Goal: Task Accomplishment & Management: Use online tool/utility

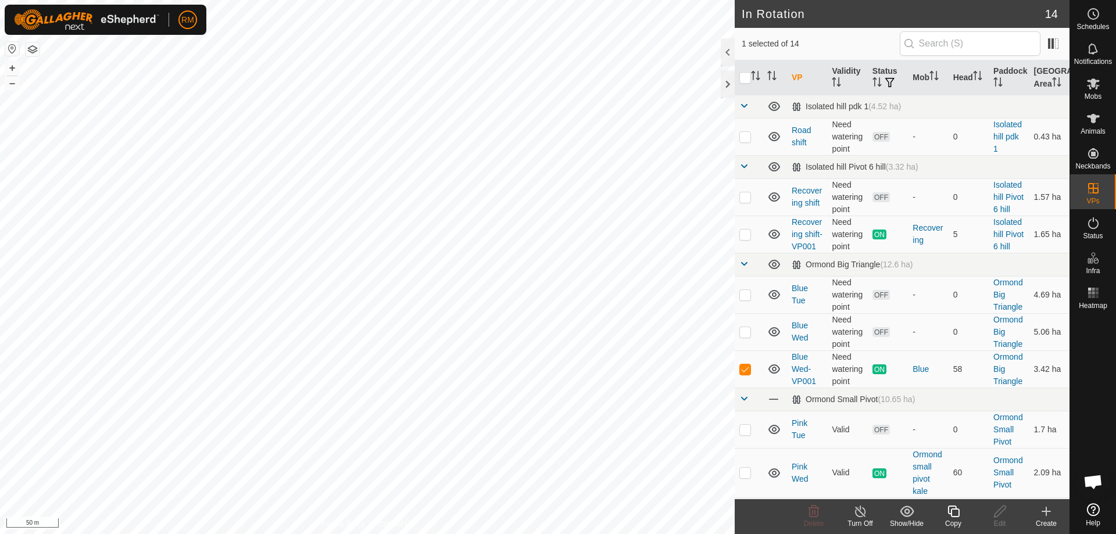
click at [947, 509] on icon at bounding box center [954, 512] width 15 height 14
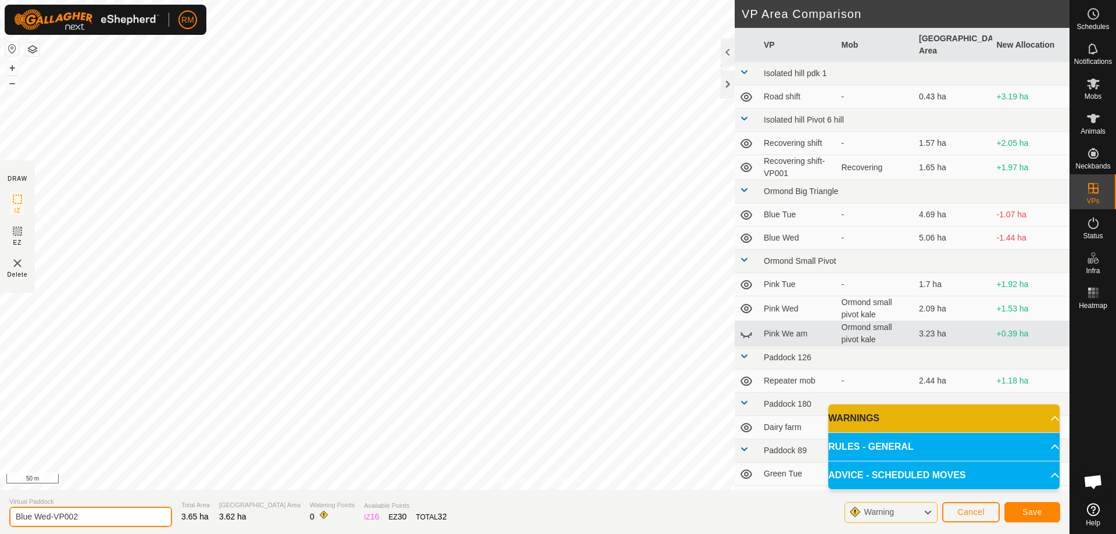
click at [94, 513] on input "Blue Wed-VP002" at bounding box center [90, 517] width 163 height 20
type input "Blue Thur"
click at [1044, 510] on button "Save" at bounding box center [1033, 512] width 56 height 20
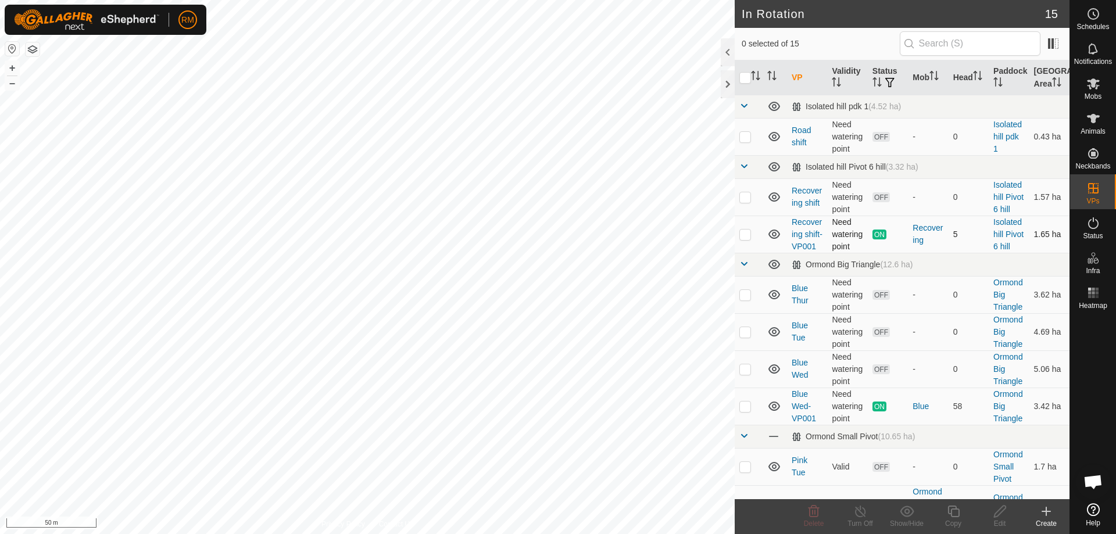
checkbox input "true"
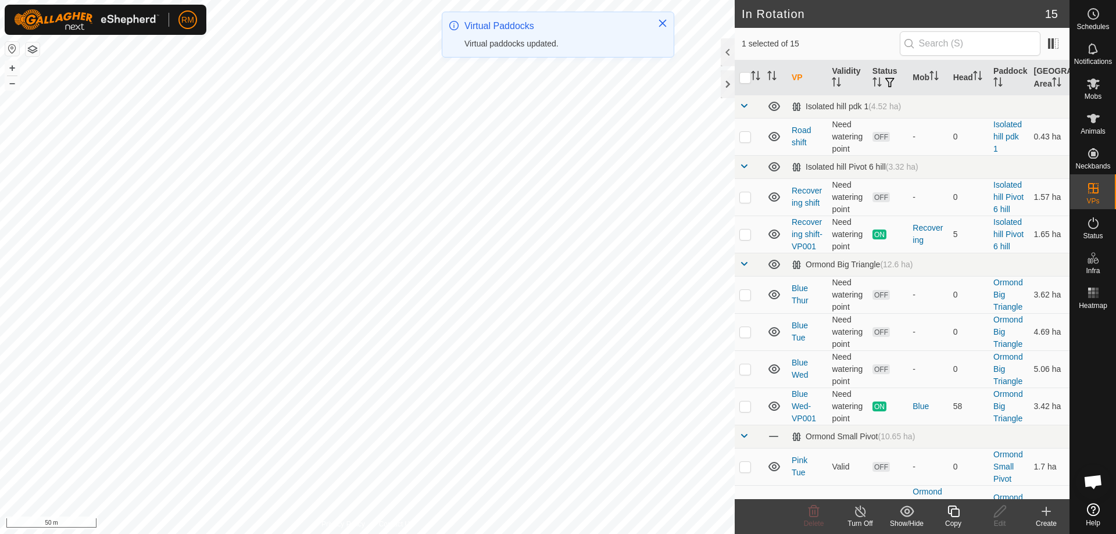
click at [959, 517] on icon at bounding box center [954, 512] width 15 height 14
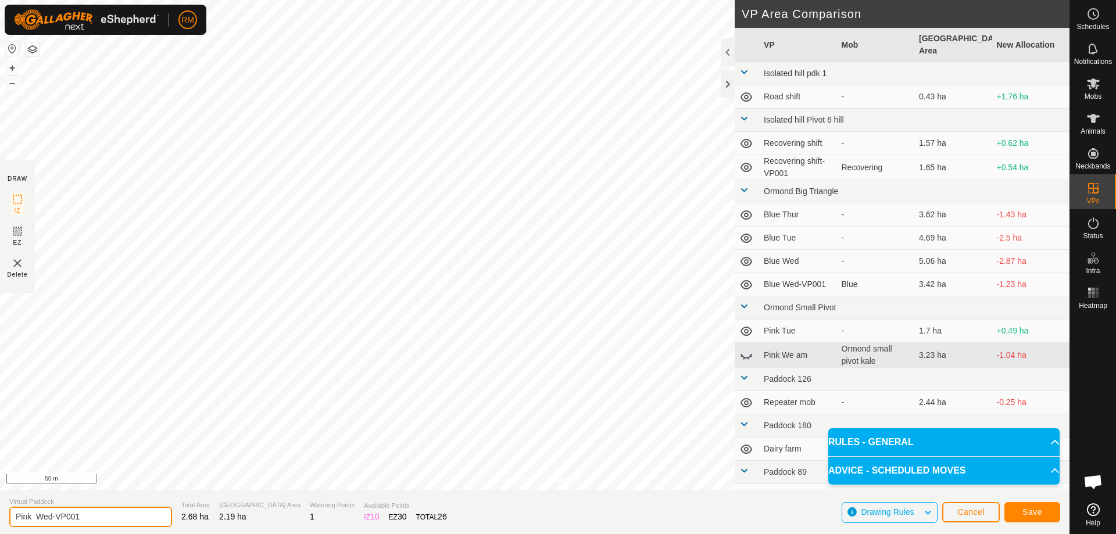
click at [90, 515] on input "Pink Wed-VP001" at bounding box center [90, 517] width 163 height 20
type input "Pink Thur"
click at [1022, 513] on button "Save" at bounding box center [1033, 512] width 56 height 20
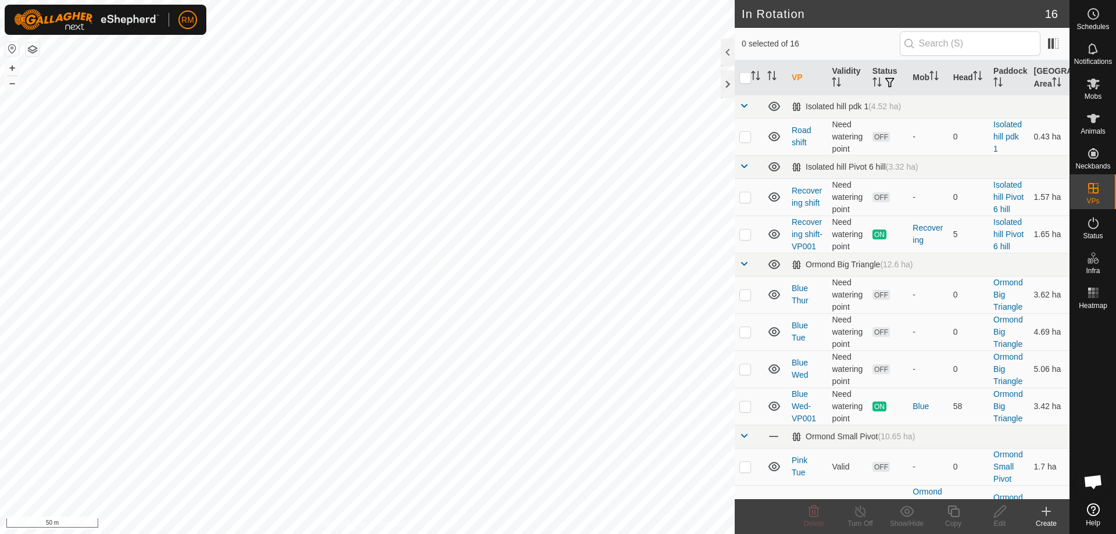
checkbox input "true"
click at [950, 515] on icon at bounding box center [954, 512] width 15 height 14
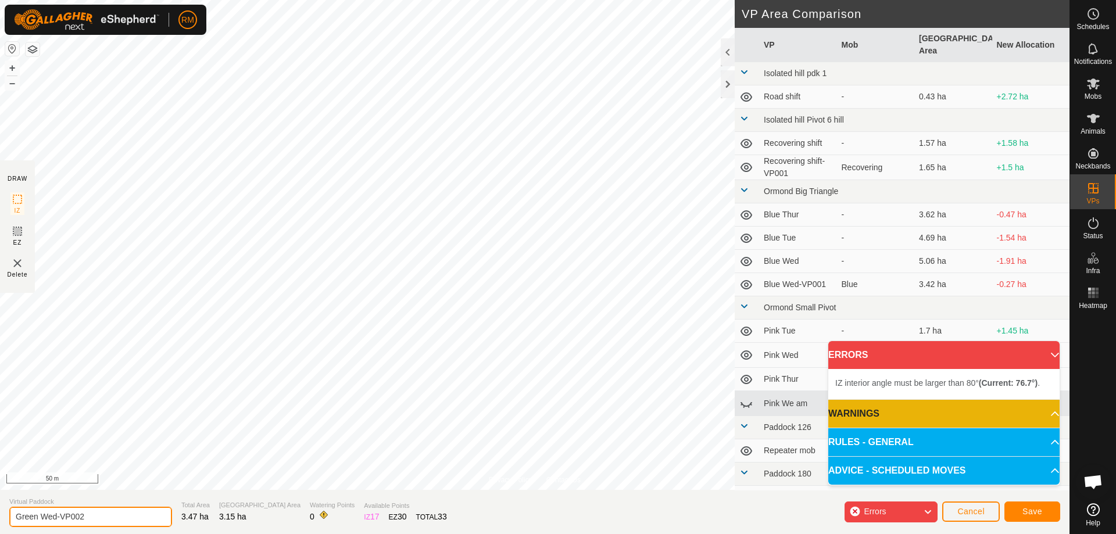
click at [103, 515] on input "Green Wed-VP002" at bounding box center [90, 517] width 163 height 20
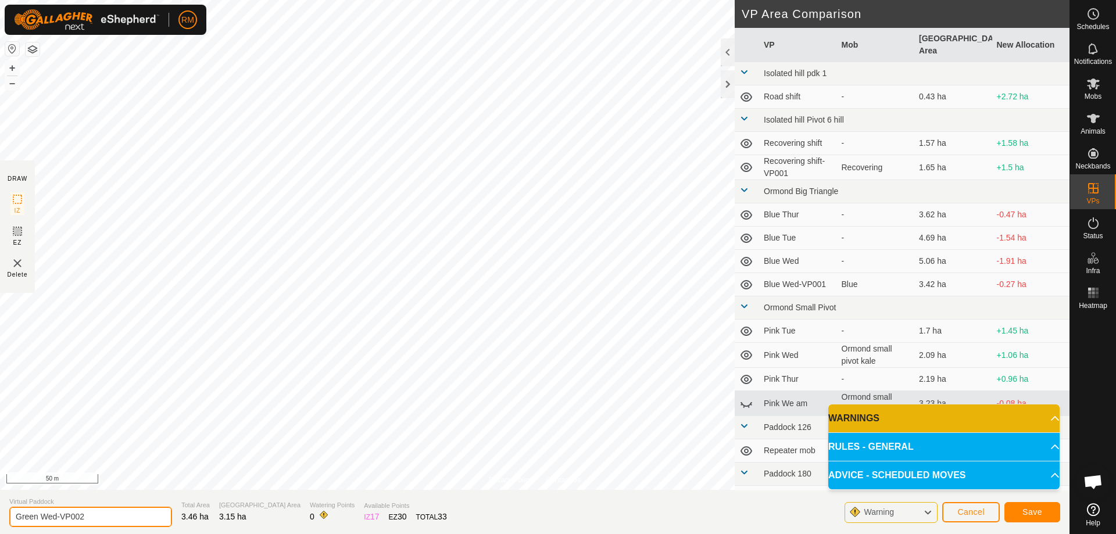
click at [95, 517] on input "Green Wed-VP002" at bounding box center [90, 517] width 163 height 20
type input "Green Thur"
click at [1030, 514] on span "Save" at bounding box center [1033, 512] width 20 height 9
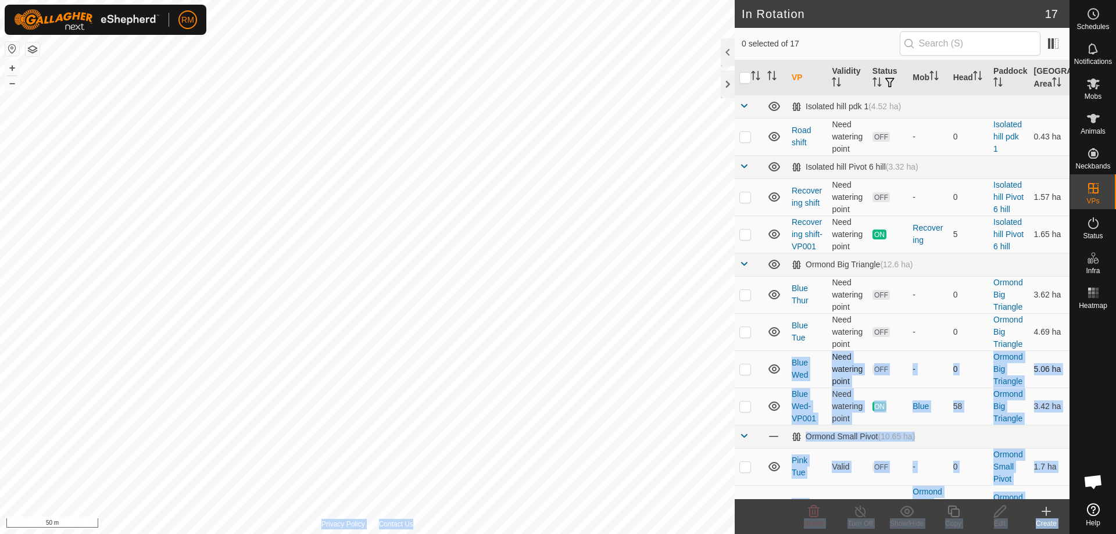
click at [613, 385] on div "In Rotation 17 0 selected of 17 VP Validity Status Mob Head Paddock [GEOGRAPHIC…" at bounding box center [535, 267] width 1070 height 534
checkbox input "true"
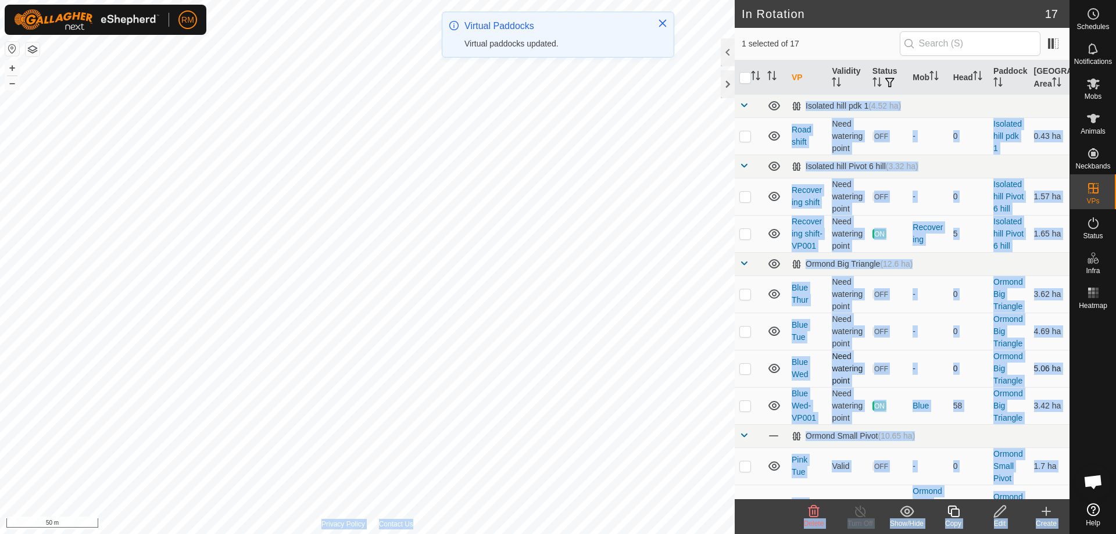
scroll to position [2, 0]
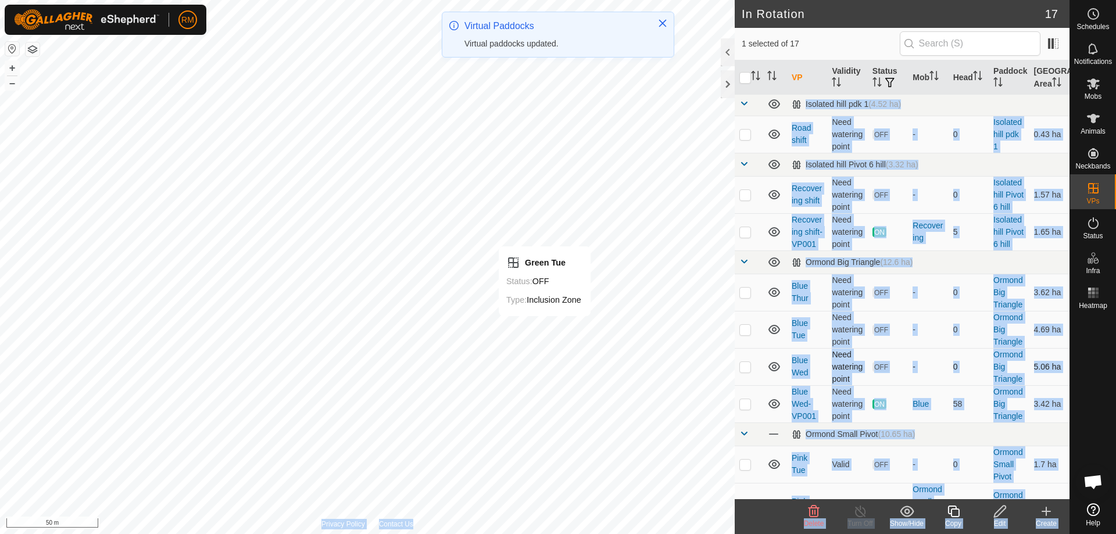
checkbox input "false"
checkbox input "true"
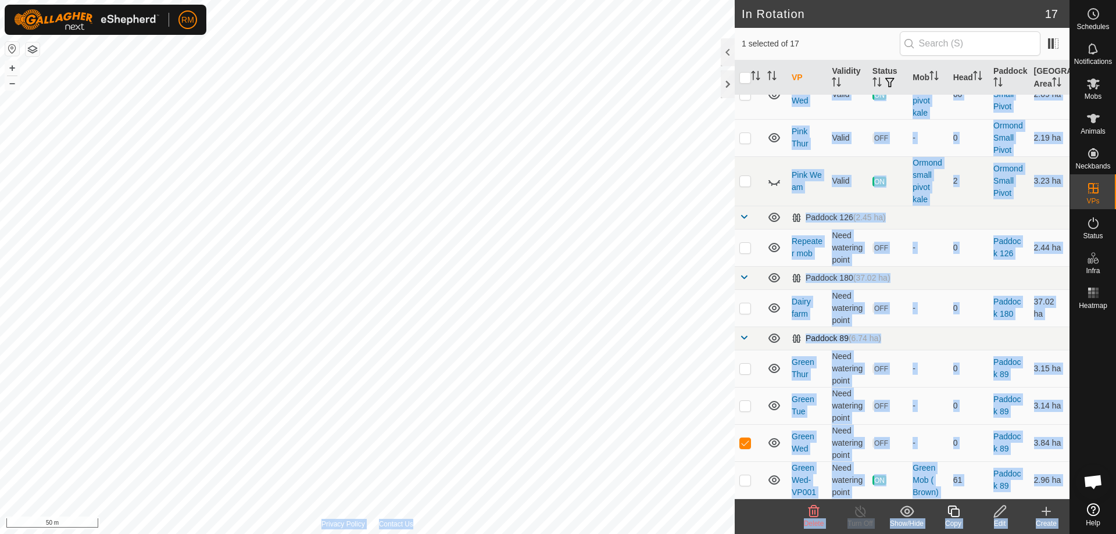
scroll to position [440, 0]
click at [747, 406] on p-checkbox at bounding box center [746, 405] width 12 height 9
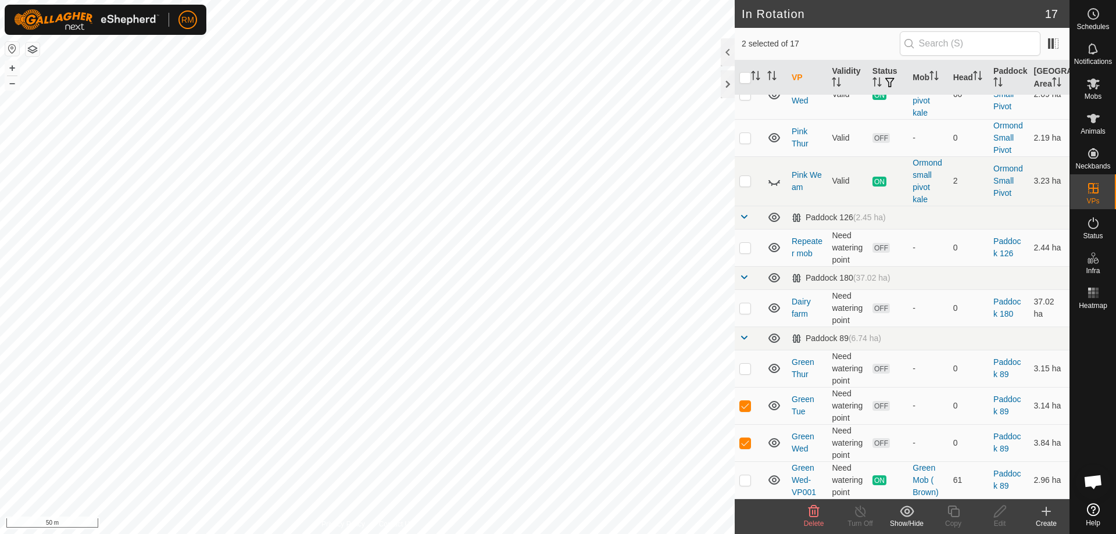
click at [819, 513] on icon at bounding box center [814, 512] width 14 height 14
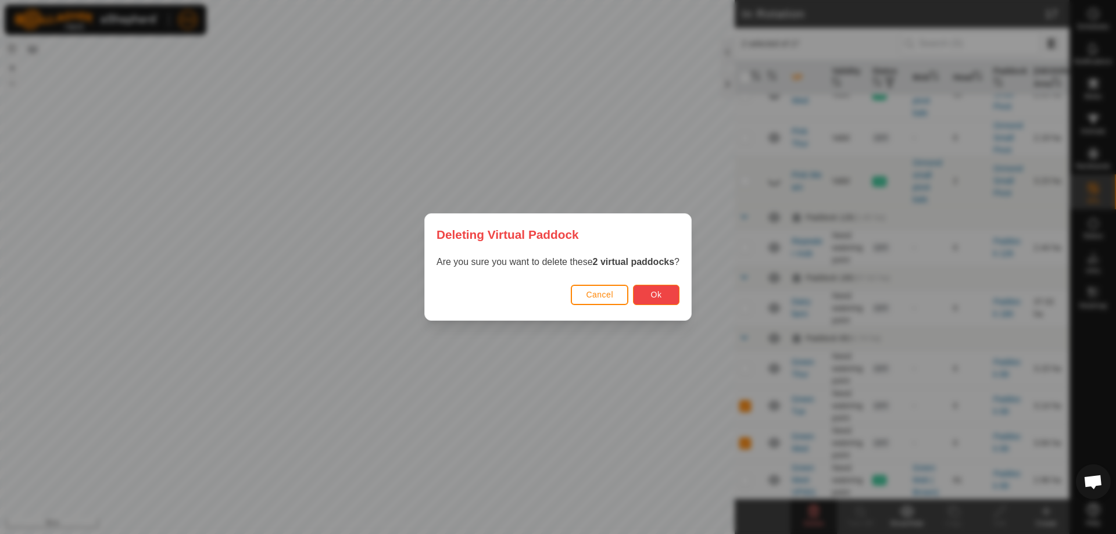
click at [669, 298] on button "Ok" at bounding box center [656, 295] width 47 height 20
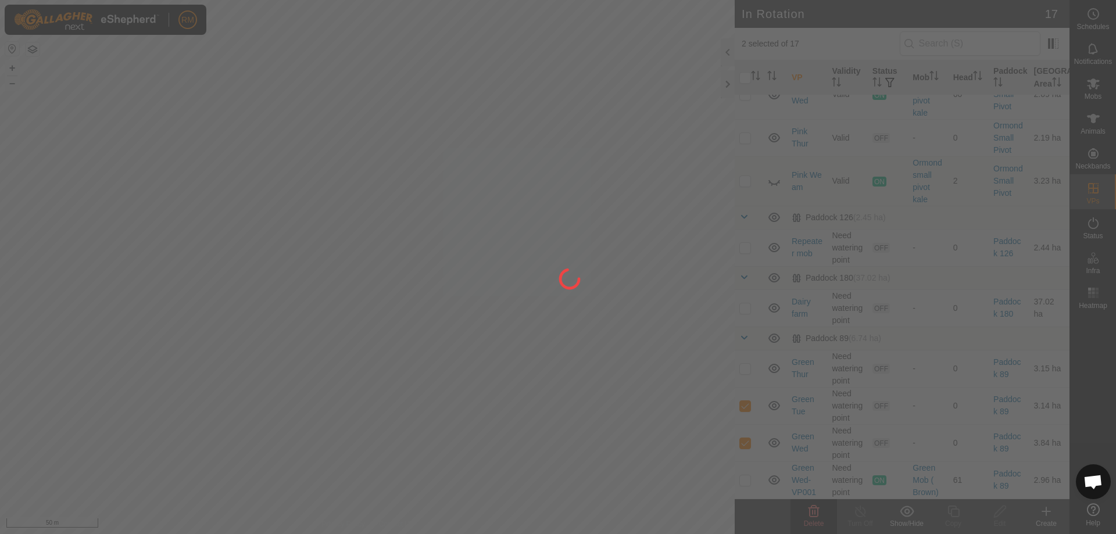
checkbox input "false"
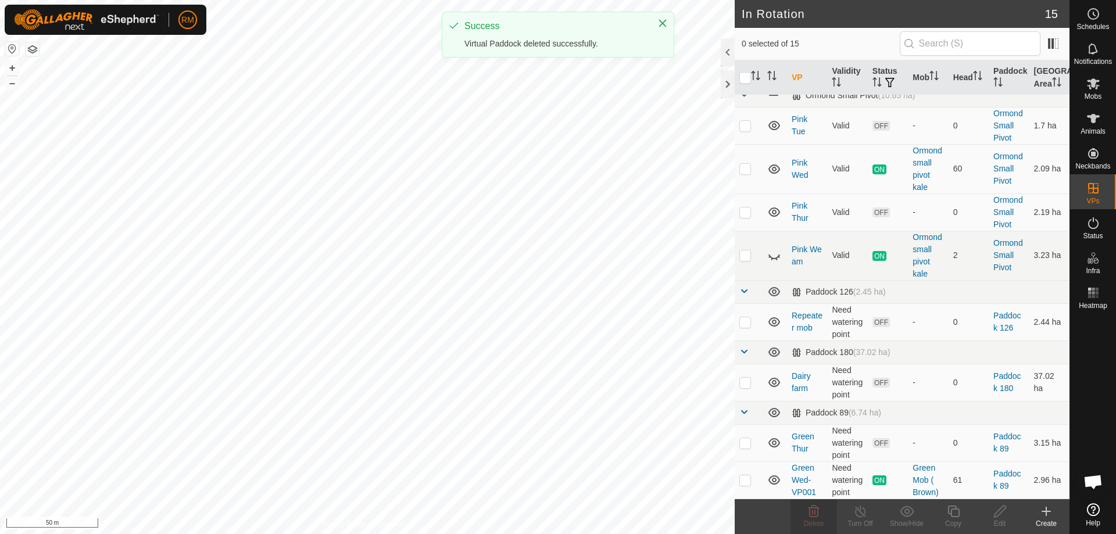
scroll to position [0, 0]
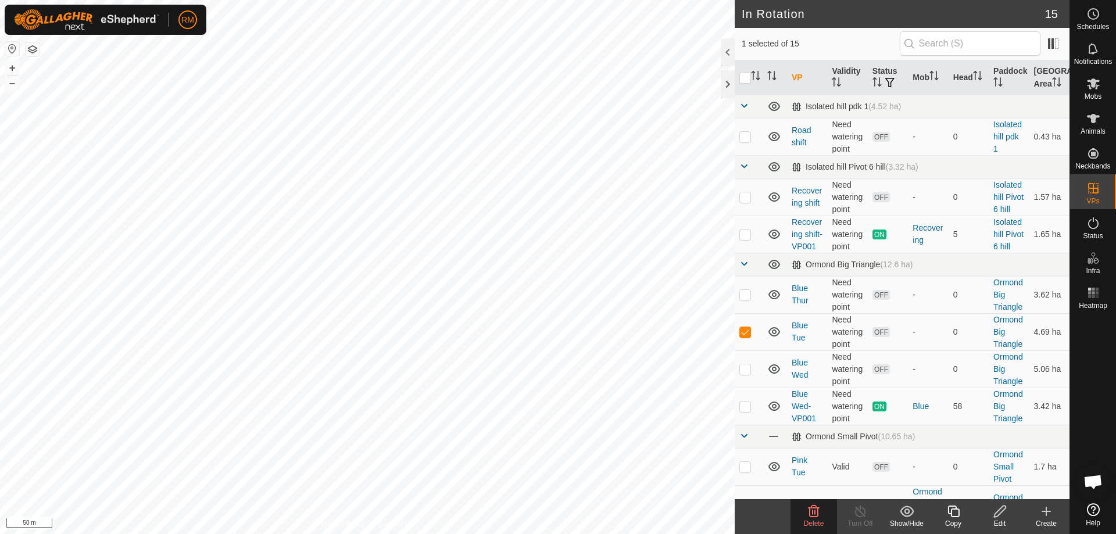
click at [813, 515] on icon at bounding box center [814, 512] width 11 height 12
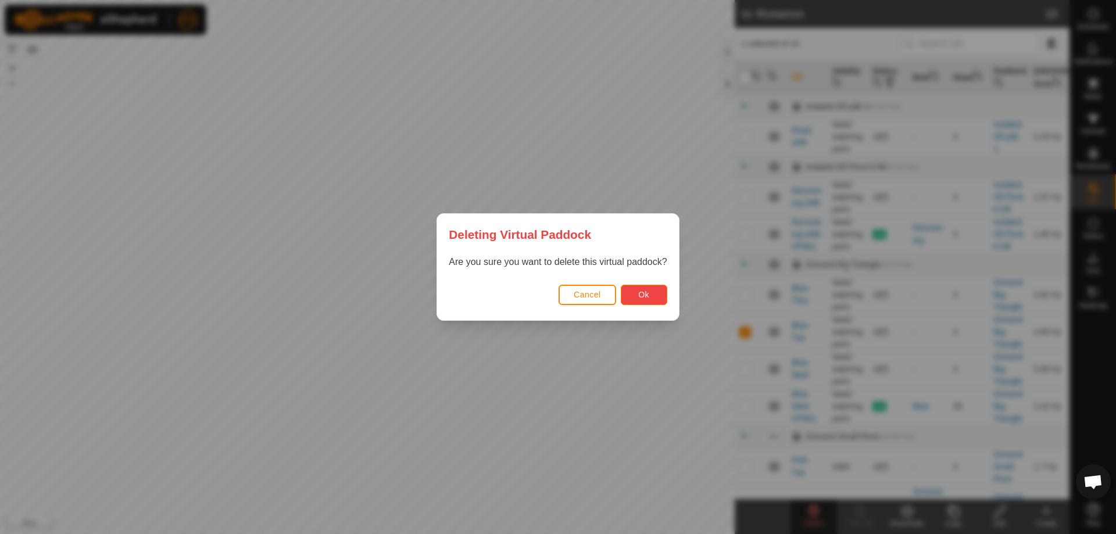
click at [651, 295] on button "Ok" at bounding box center [644, 295] width 47 height 20
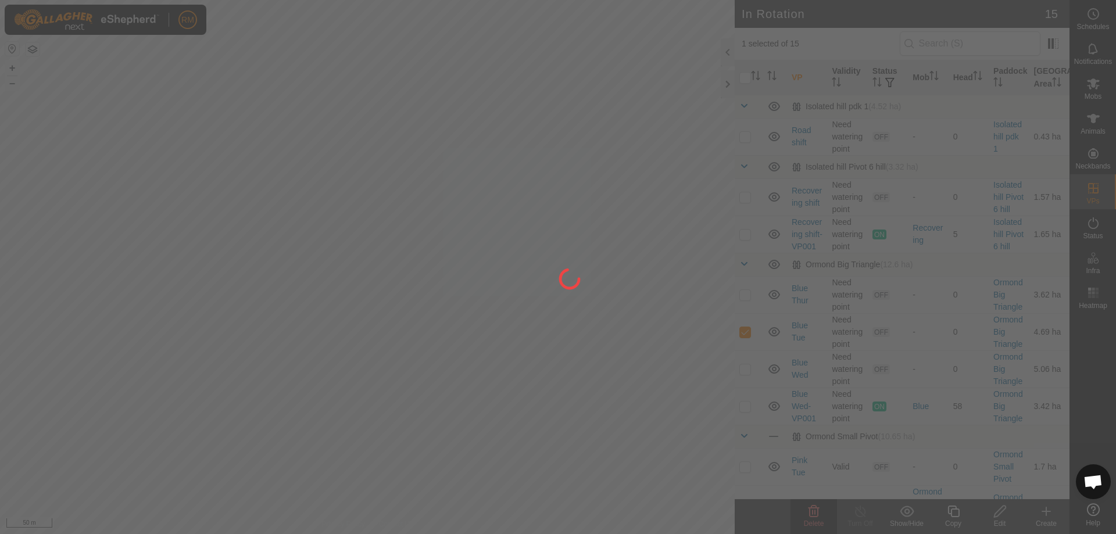
checkbox input "false"
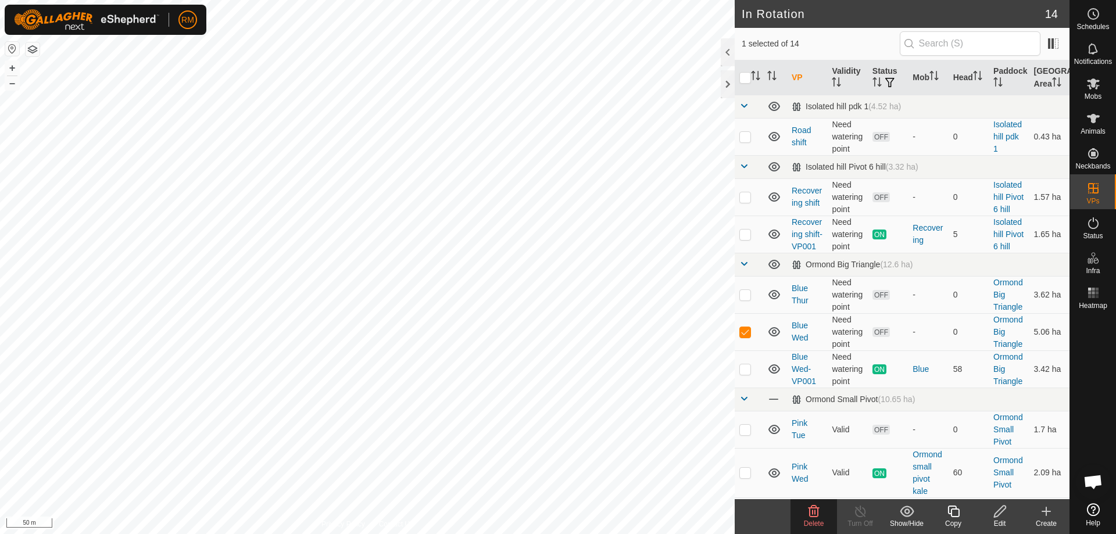
click at [816, 512] on icon at bounding box center [814, 512] width 11 height 12
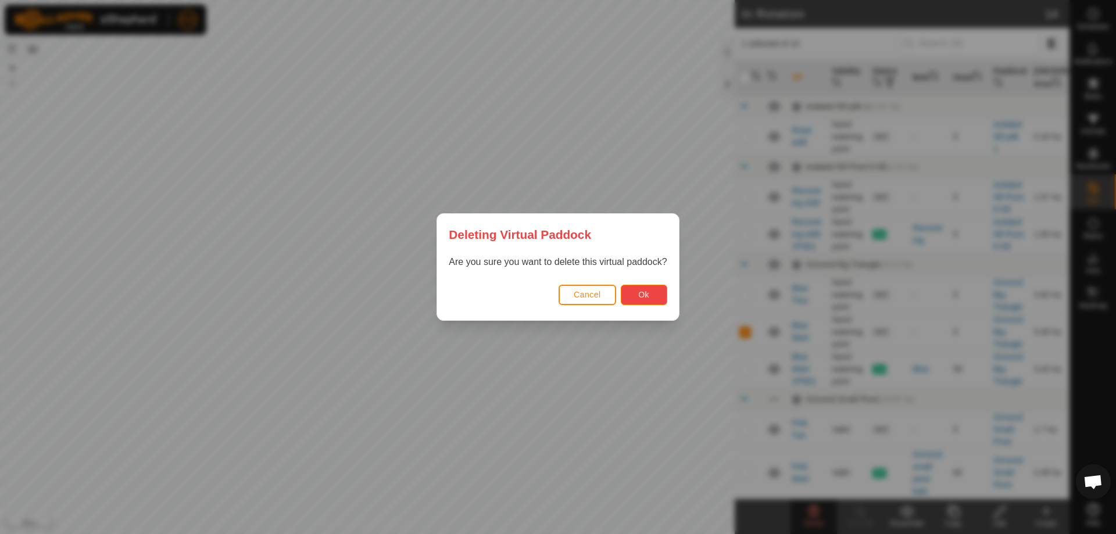
click at [638, 293] on button "Ok" at bounding box center [644, 295] width 47 height 20
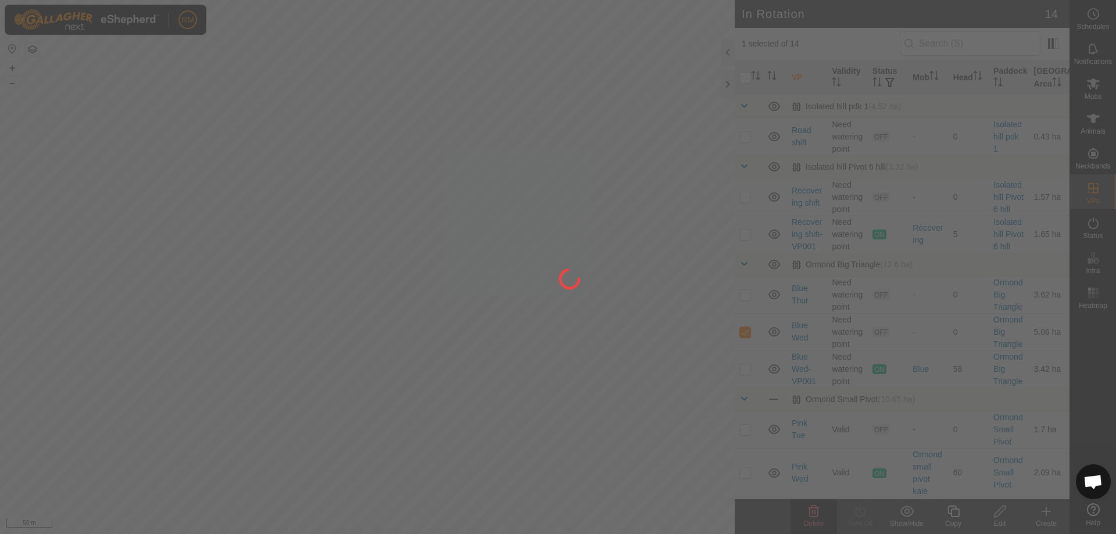
checkbox input "false"
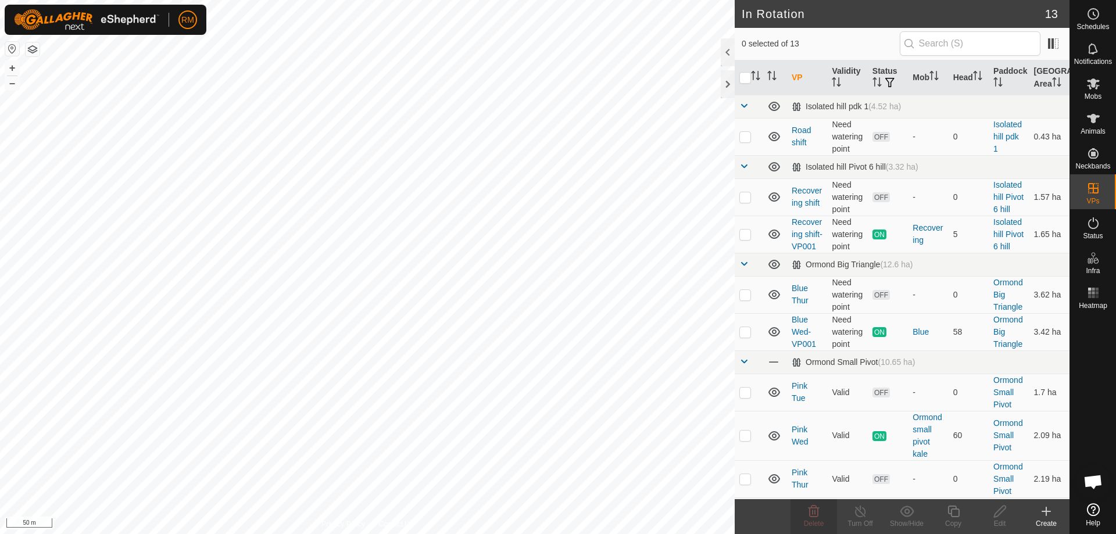
checkbox input "true"
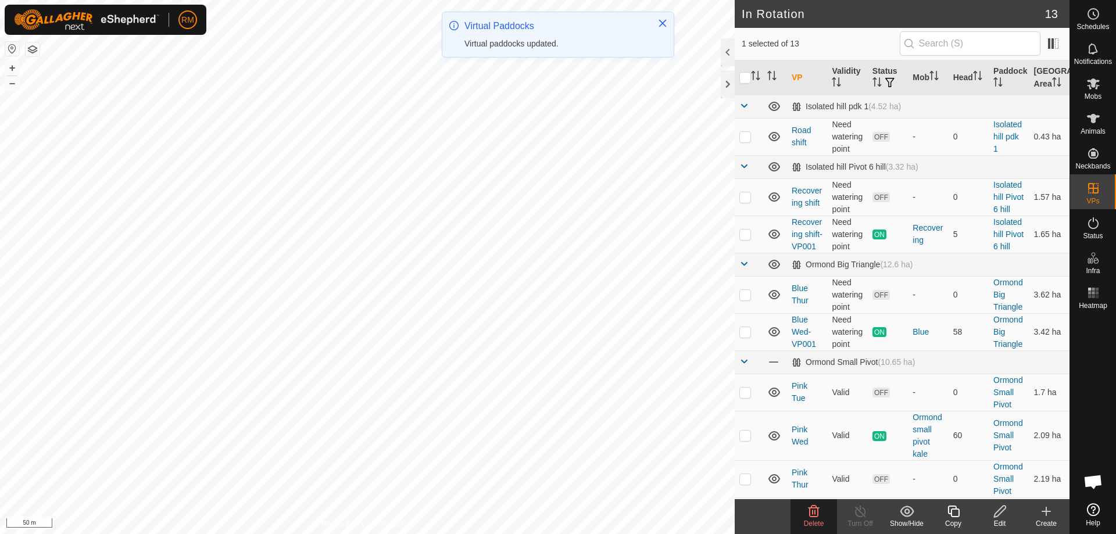
click at [999, 511] on icon at bounding box center [1000, 512] width 12 height 12
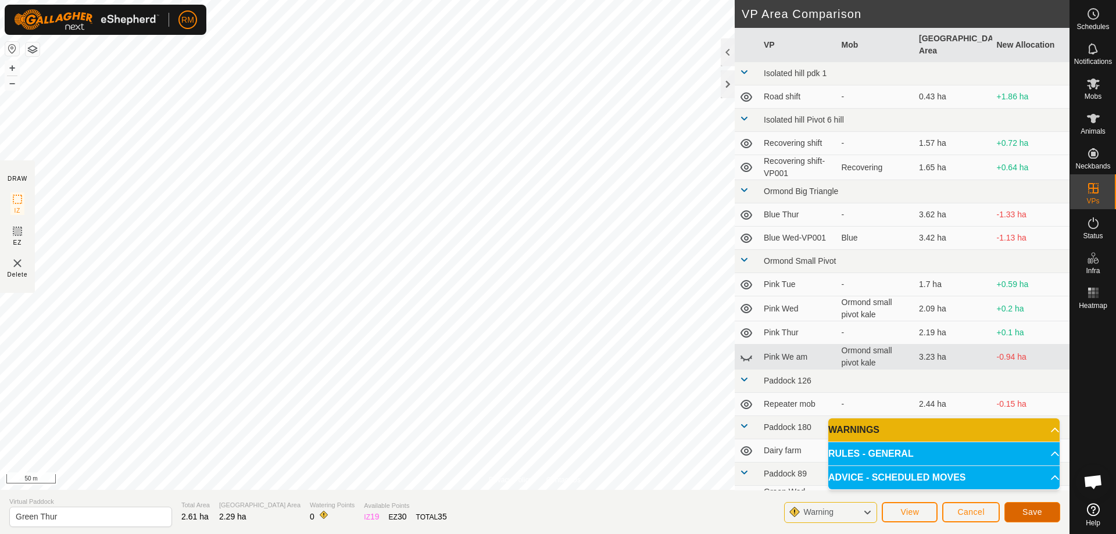
click at [1031, 513] on span "Save" at bounding box center [1033, 512] width 20 height 9
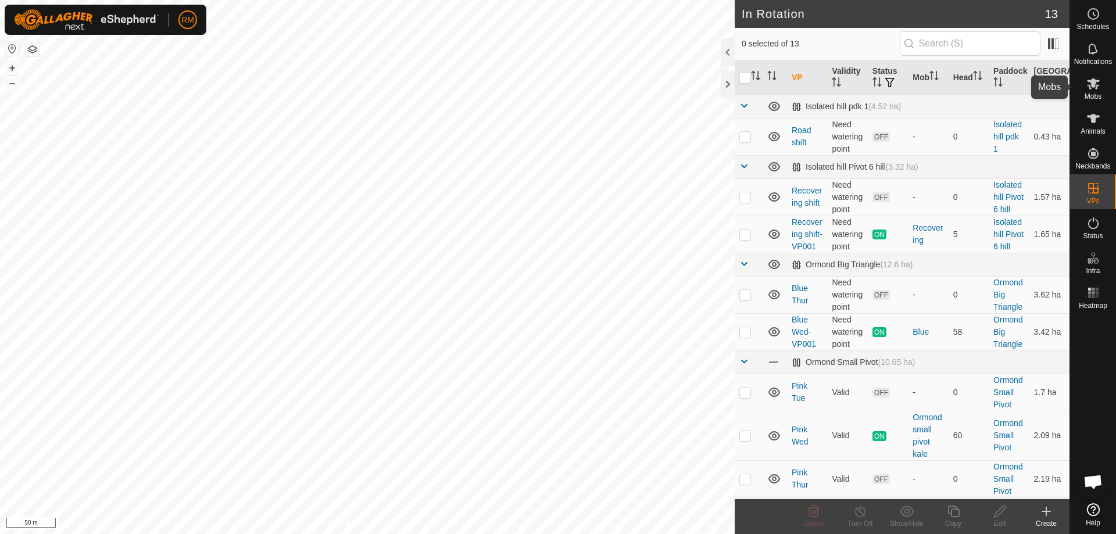
click at [1096, 87] on icon at bounding box center [1094, 84] width 14 height 14
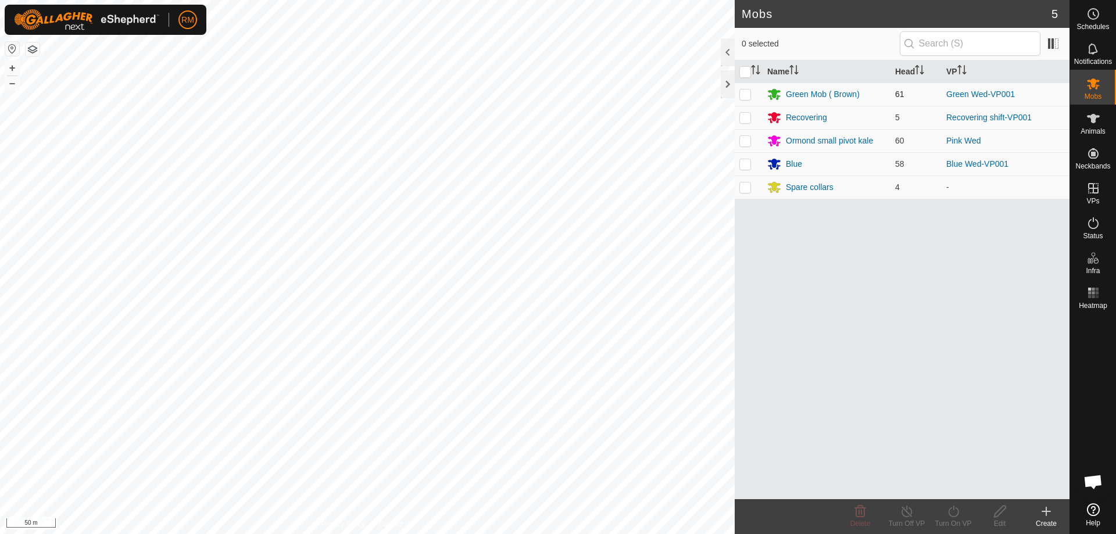
click at [748, 95] on p-checkbox at bounding box center [746, 94] width 12 height 9
checkbox input "true"
click at [955, 514] on icon at bounding box center [954, 512] width 15 height 14
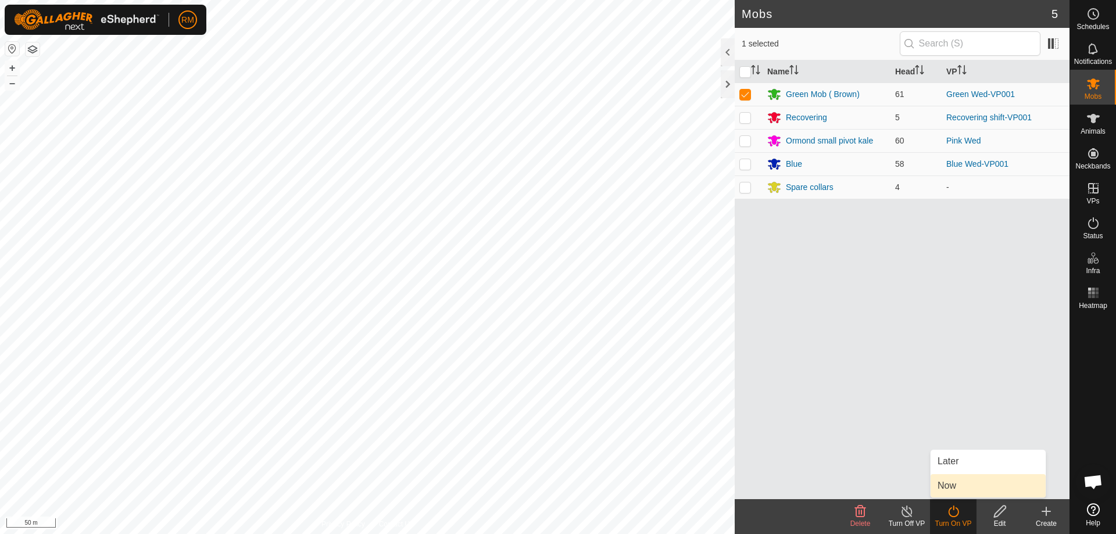
click at [951, 482] on link "Now" at bounding box center [988, 485] width 115 height 23
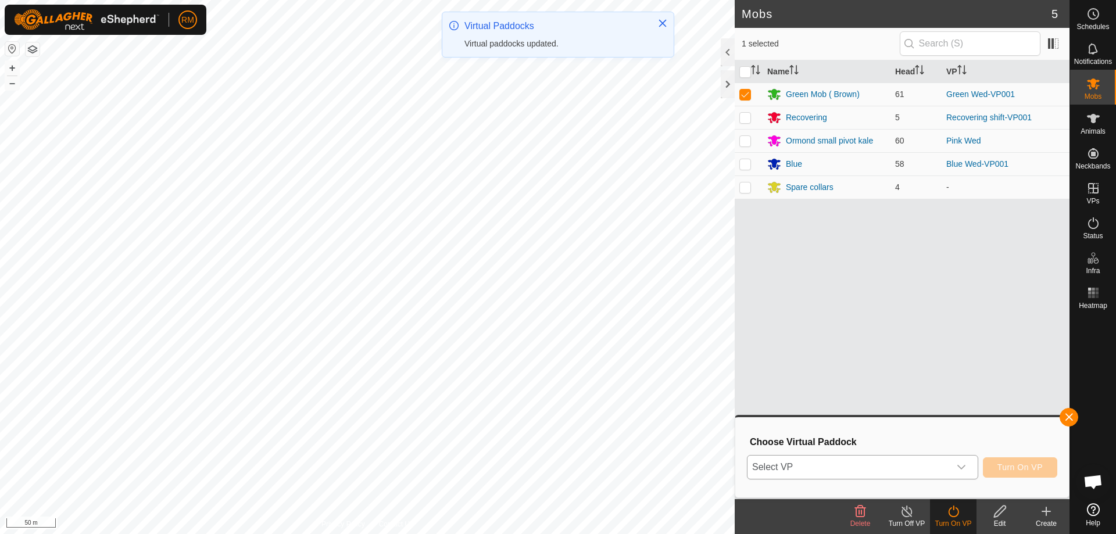
click at [962, 465] on icon "dropdown trigger" at bounding box center [961, 467] width 9 height 9
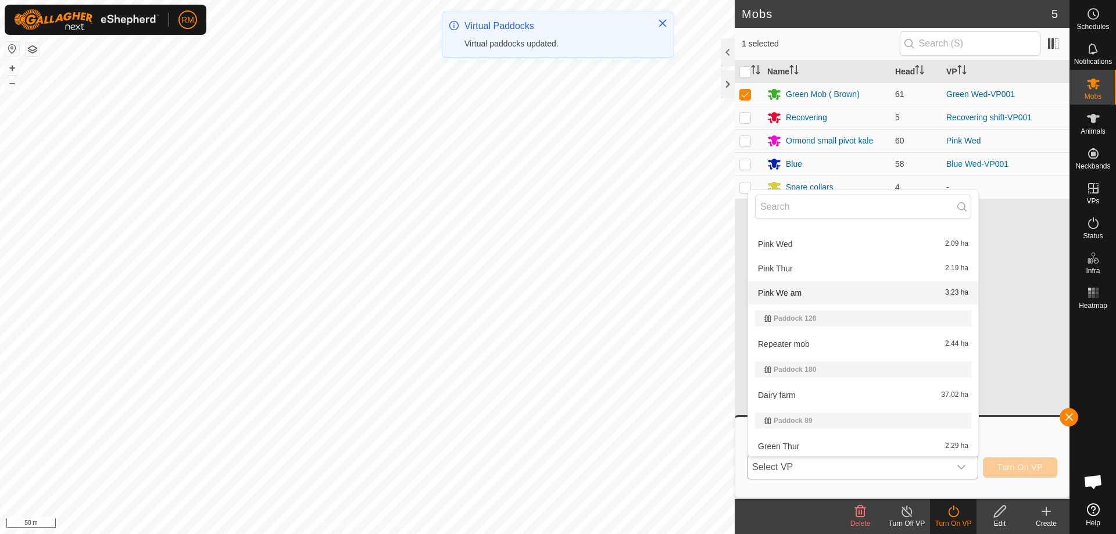
scroll to position [271, 0]
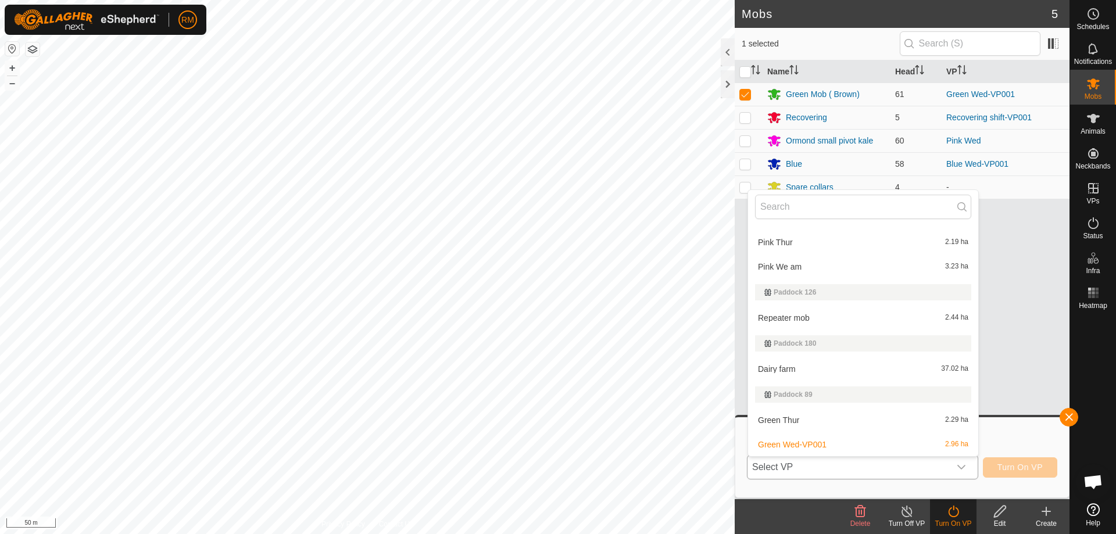
click at [831, 420] on li "Green Thur 2.29 ha" at bounding box center [863, 420] width 230 height 23
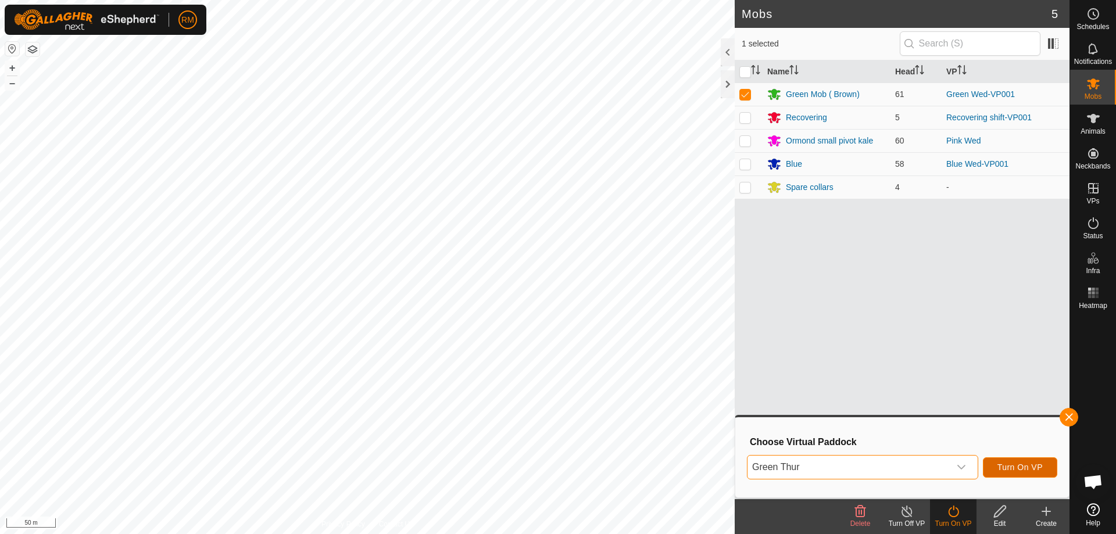
click at [1013, 467] on span "Turn On VP" at bounding box center [1020, 467] width 45 height 9
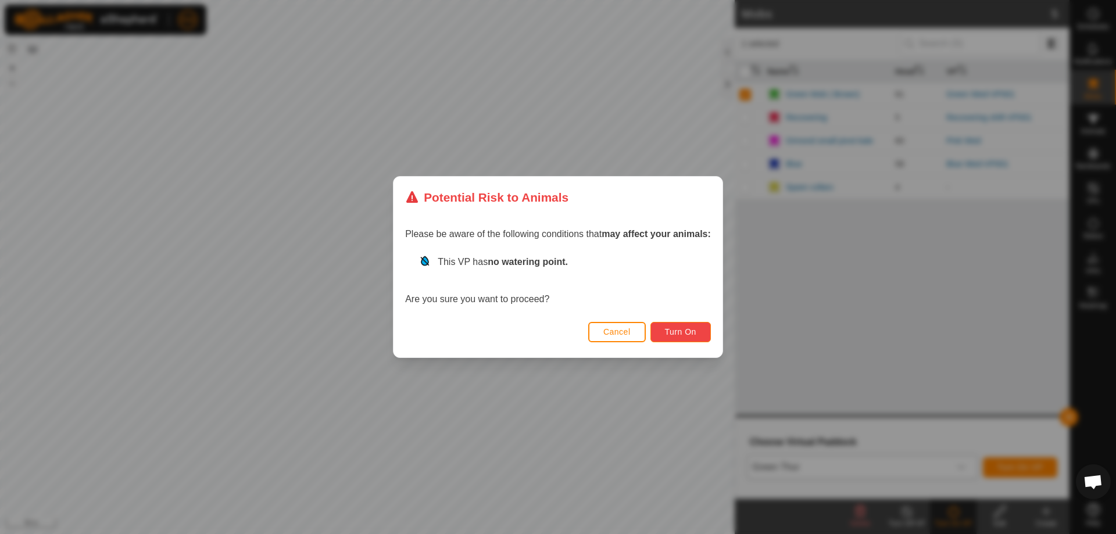
click at [690, 333] on span "Turn On" at bounding box center [680, 331] width 31 height 9
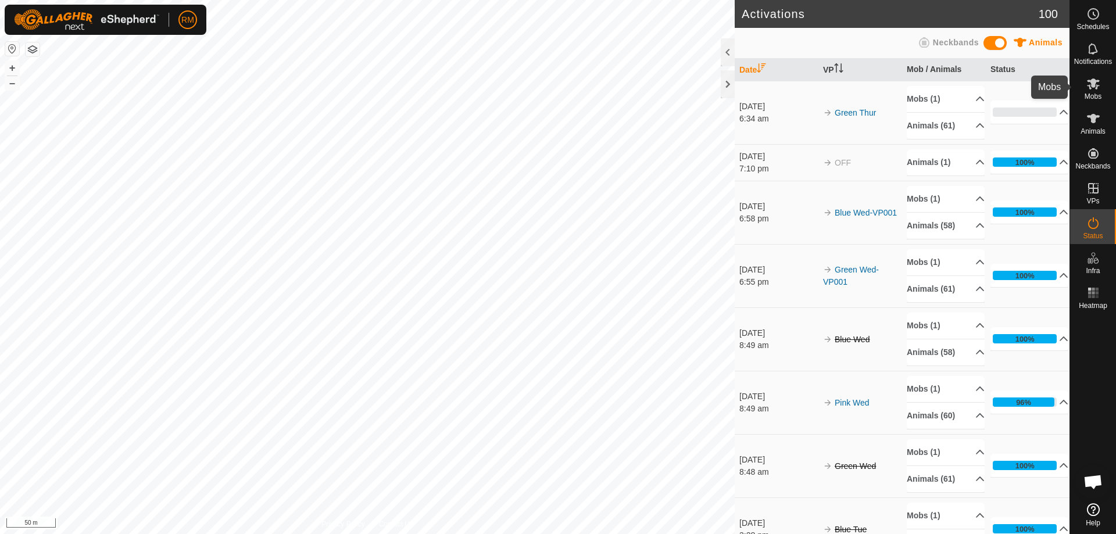
click at [1093, 84] on icon at bounding box center [1093, 83] width 13 height 11
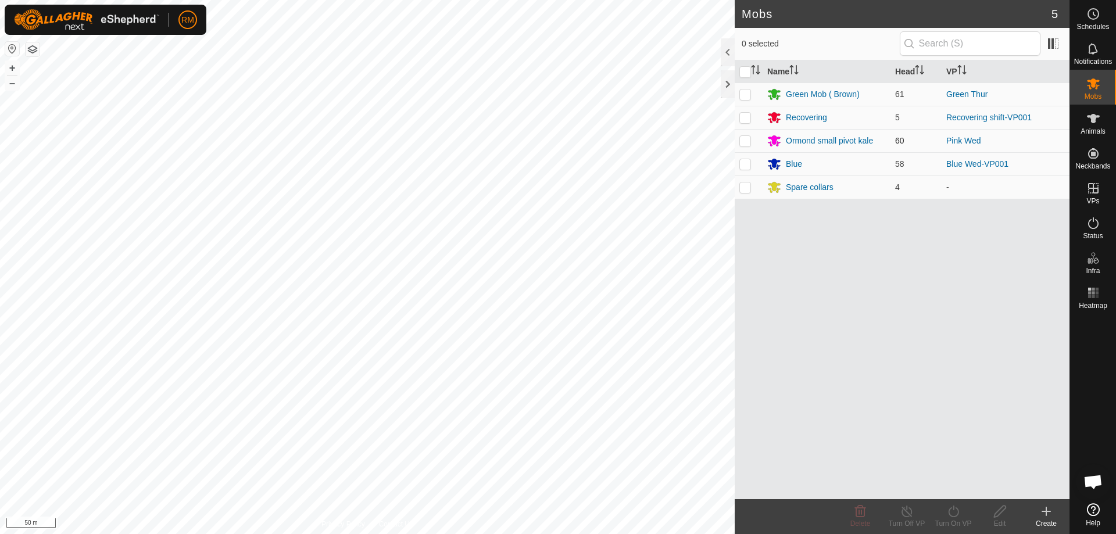
click at [742, 144] on p-checkbox at bounding box center [746, 140] width 12 height 9
checkbox input "true"
click at [954, 513] on icon at bounding box center [954, 512] width 15 height 14
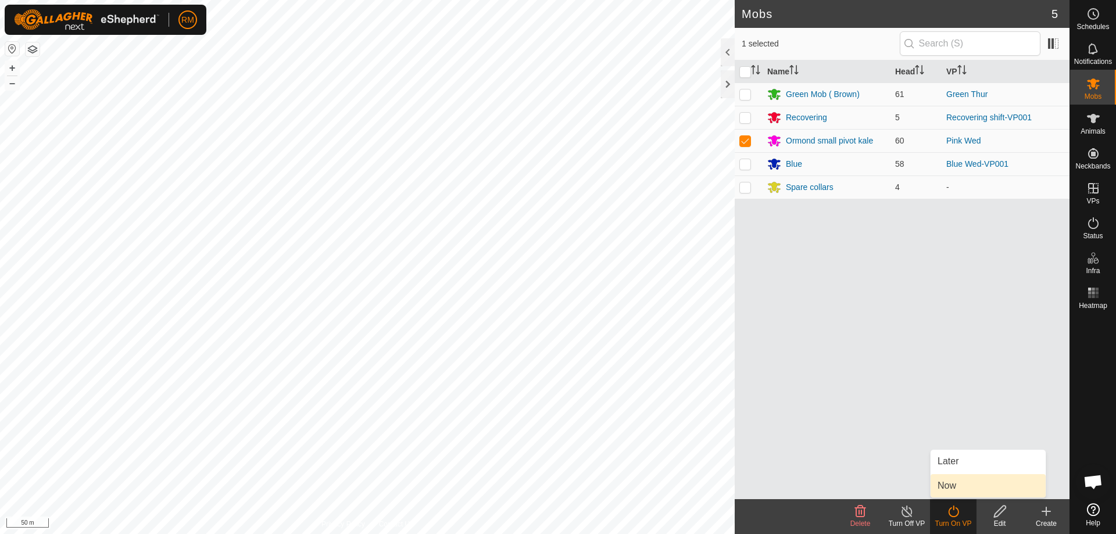
click at [948, 483] on link "Now" at bounding box center [988, 485] width 115 height 23
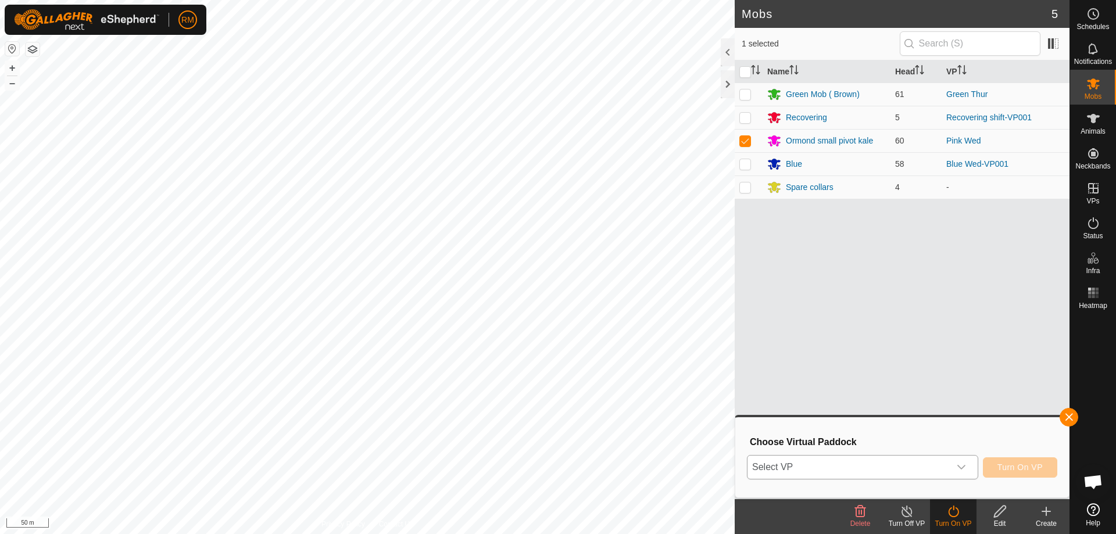
click at [963, 466] on icon "dropdown trigger" at bounding box center [961, 467] width 9 height 9
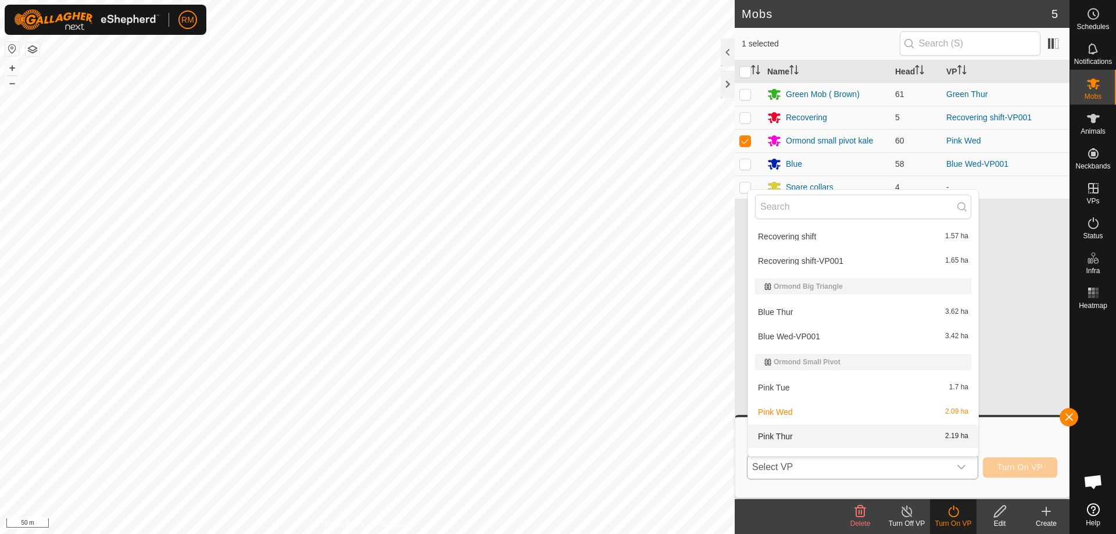
scroll to position [78, 0]
click at [798, 436] on li "Pink Thur 2.19 ha" at bounding box center [863, 435] width 230 height 23
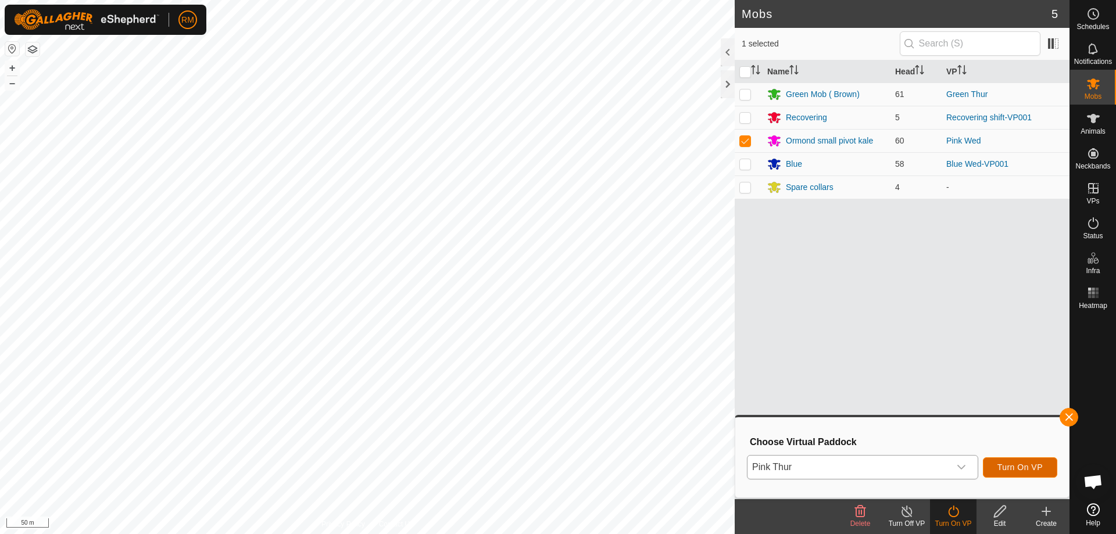
click at [1020, 466] on span "Turn On VP" at bounding box center [1020, 467] width 45 height 9
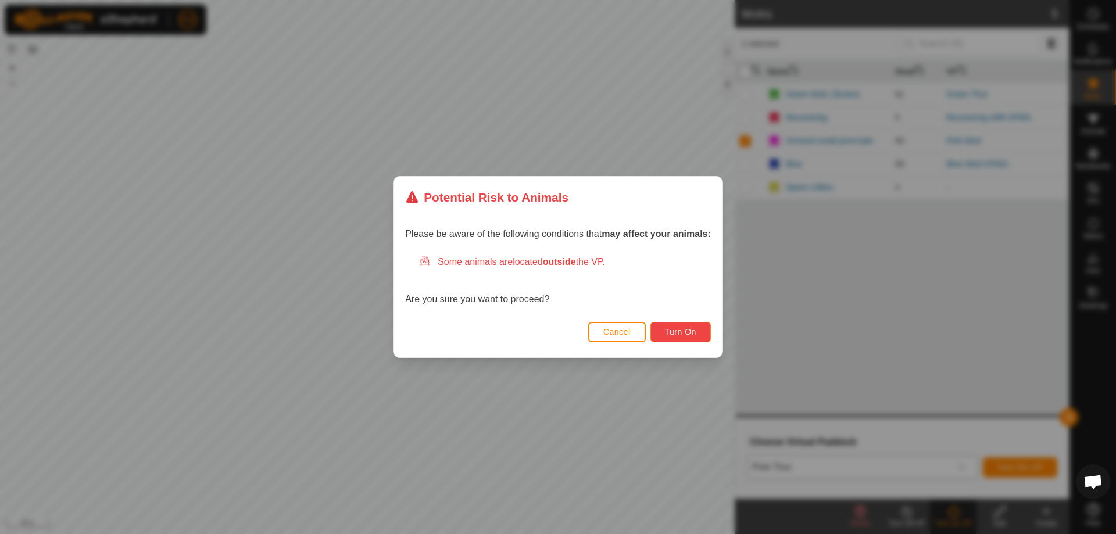
click at [689, 330] on span "Turn On" at bounding box center [680, 331] width 31 height 9
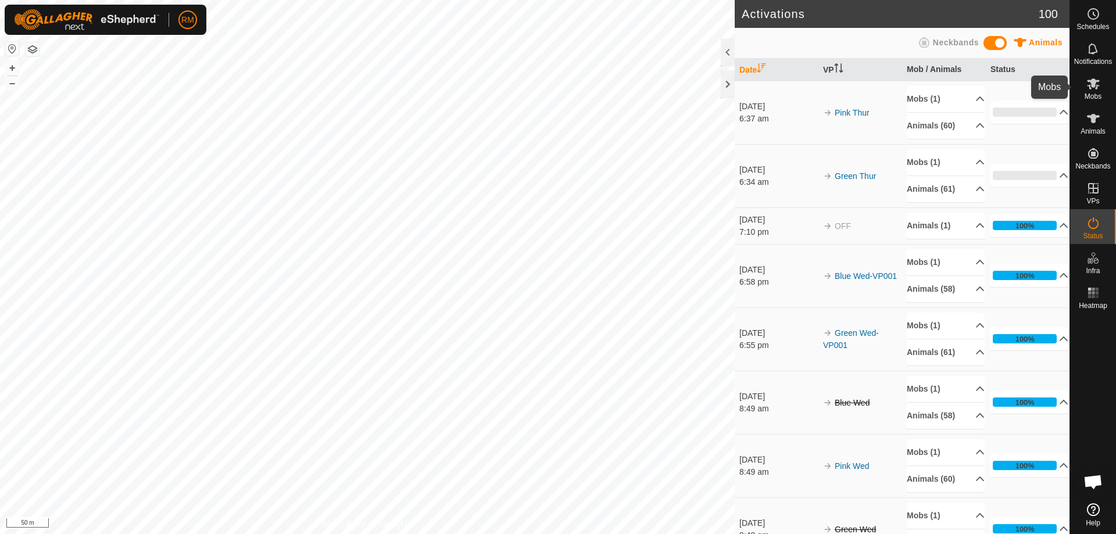
click at [1095, 85] on icon at bounding box center [1093, 83] width 13 height 11
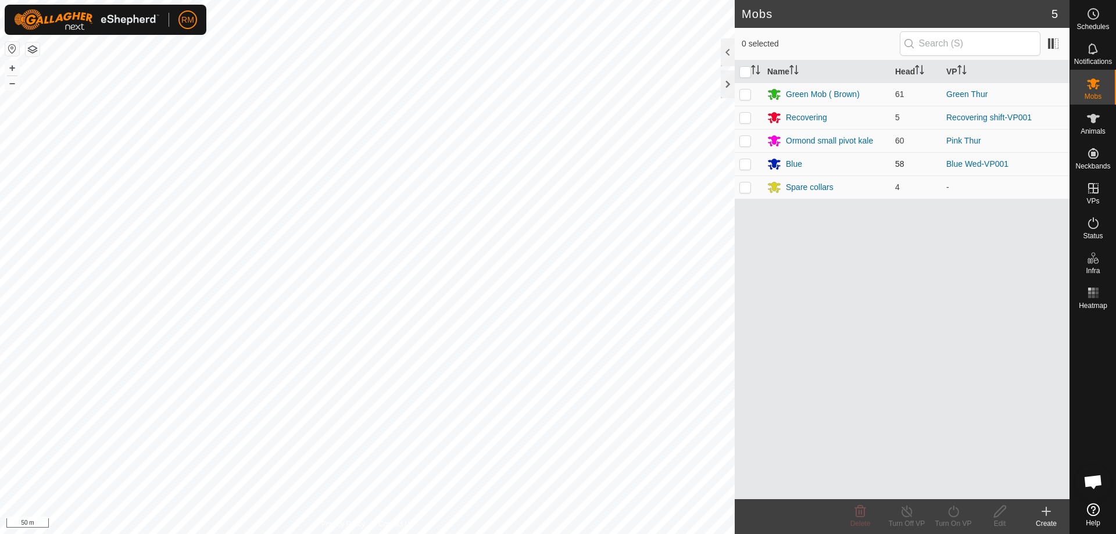
click at [740, 166] on p-checkbox at bounding box center [746, 163] width 12 height 9
checkbox input "true"
click at [953, 510] on icon at bounding box center [954, 512] width 15 height 14
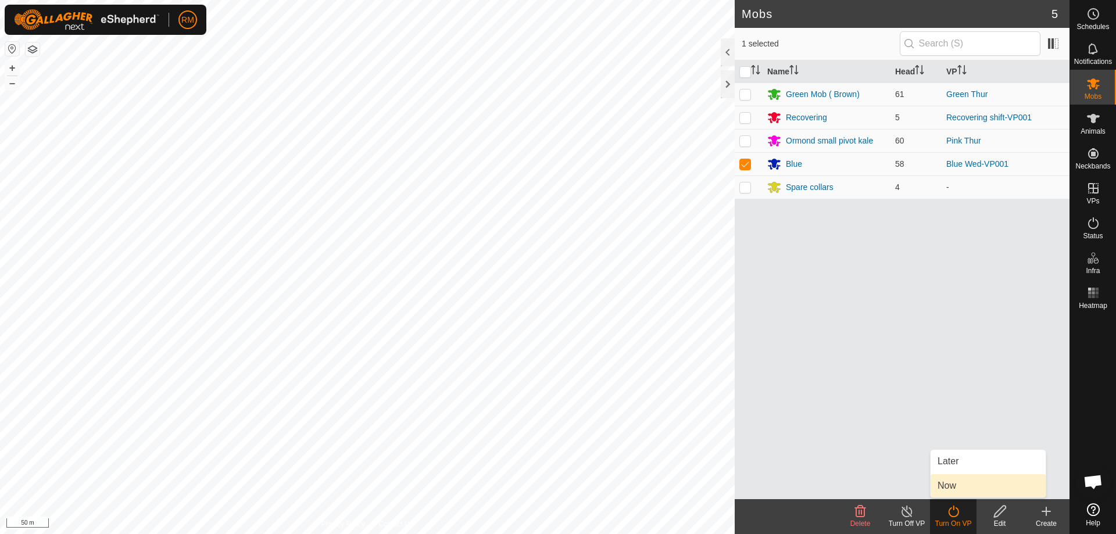
click at [955, 484] on link "Now" at bounding box center [988, 485] width 115 height 23
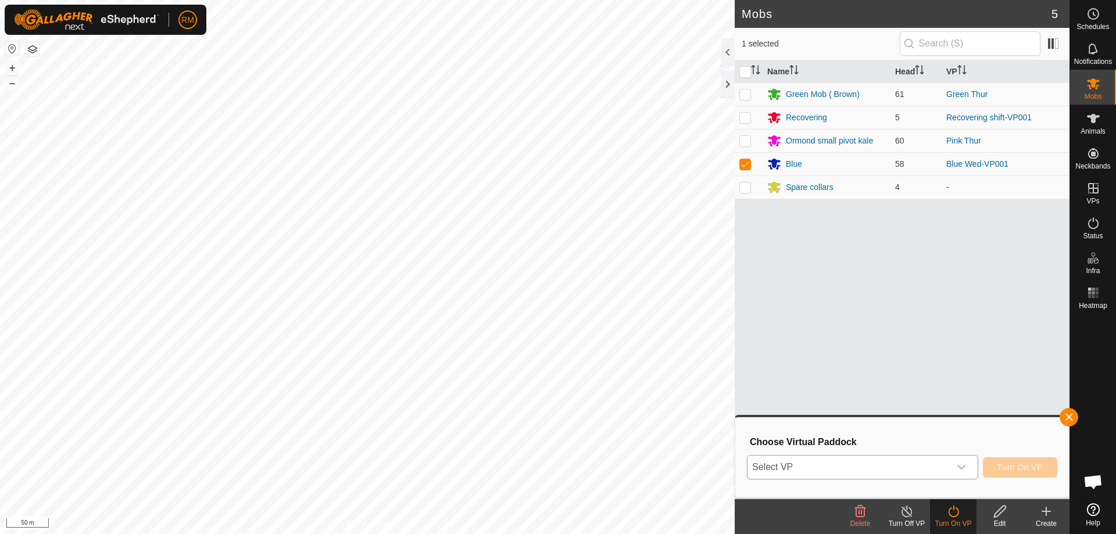
click at [961, 466] on icon "dropdown trigger" at bounding box center [961, 467] width 9 height 9
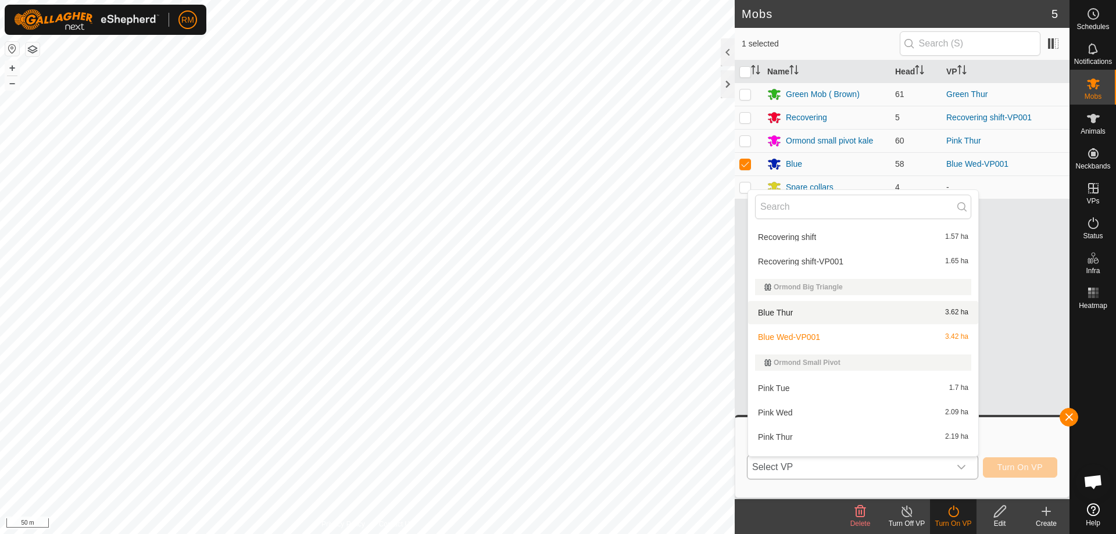
scroll to position [77, 0]
click at [799, 312] on li "Blue Thur 3.62 ha" at bounding box center [863, 312] width 230 height 23
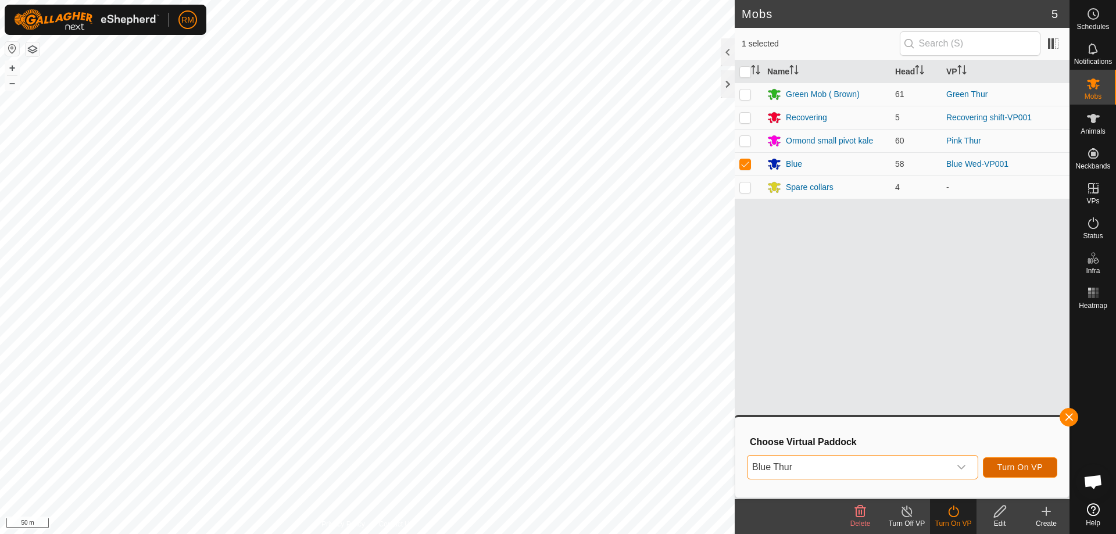
click at [1022, 466] on span "Turn On VP" at bounding box center [1020, 467] width 45 height 9
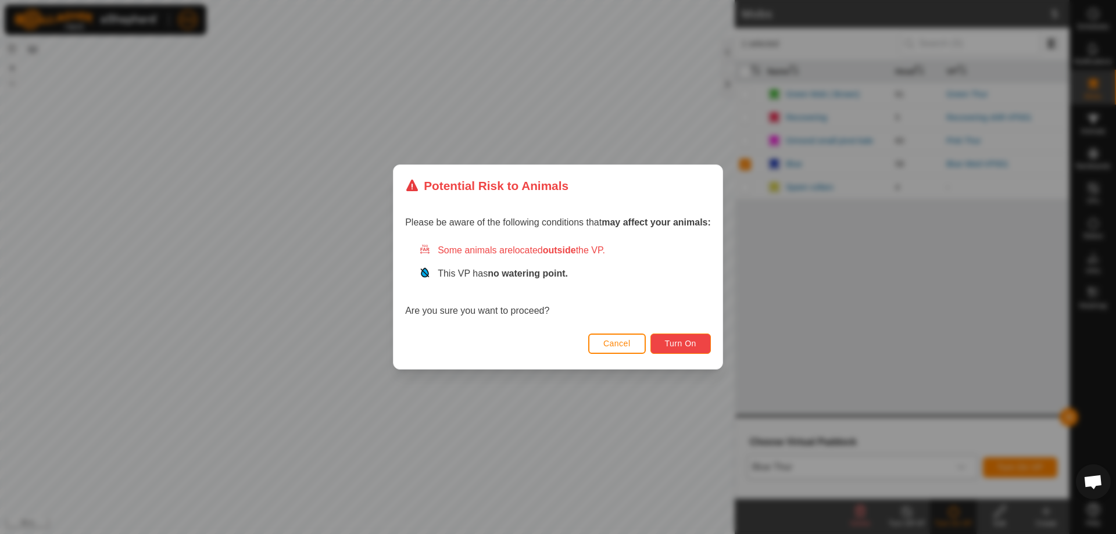
click at [671, 342] on span "Turn On" at bounding box center [680, 343] width 31 height 9
